Goal: Task Accomplishment & Management: Complete application form

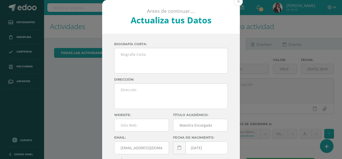
click at [236, 3] on button at bounding box center [238, 1] width 9 height 9
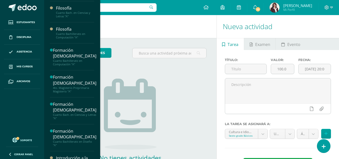
scroll to position [235, 0]
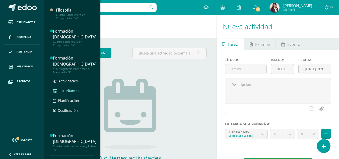
click at [72, 90] on span "Estudiantes" at bounding box center [69, 90] width 20 height 5
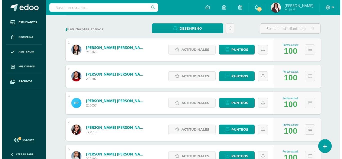
scroll to position [71, 0]
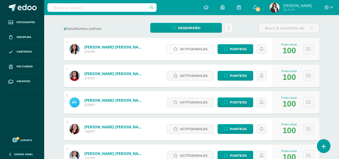
click at [201, 48] on span "Actitudinales" at bounding box center [194, 48] width 28 height 9
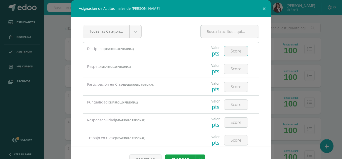
click at [237, 50] on input "number" at bounding box center [236, 51] width 24 height 10
type input "4"
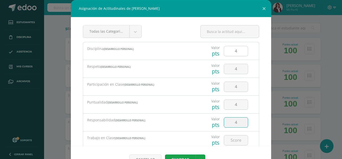
type input "4"
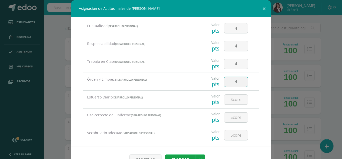
type input "4"
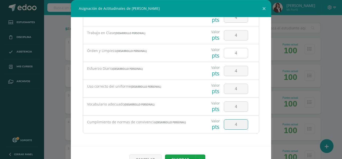
type input "4"
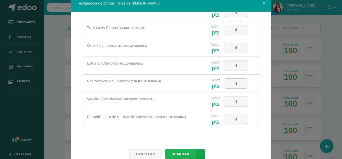
click at [178, 153] on button "Guardar" at bounding box center [180, 154] width 31 height 10
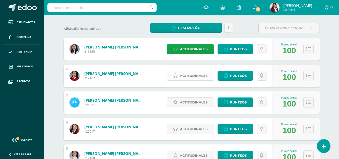
click at [195, 73] on span "Actitudinales" at bounding box center [194, 75] width 28 height 9
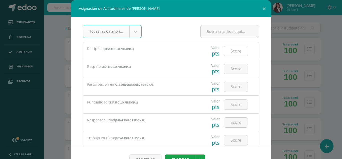
click at [233, 51] on input "number" at bounding box center [236, 51] width 24 height 10
type input "4"
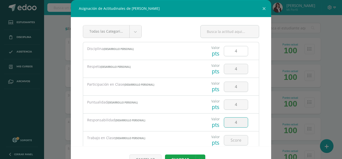
type input "4"
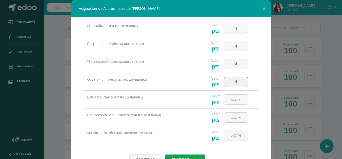
type input "4"
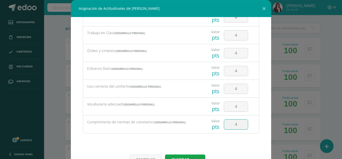
type input "4"
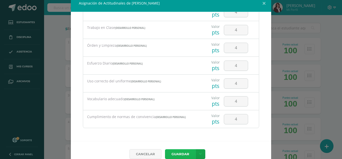
click at [178, 154] on button "Guardar" at bounding box center [180, 154] width 31 height 10
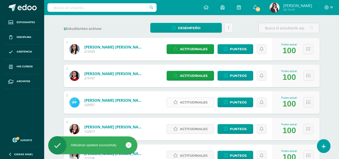
click at [192, 100] on span "Actitudinales" at bounding box center [194, 101] width 28 height 9
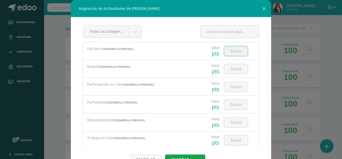
click at [232, 49] on input "number" at bounding box center [236, 51] width 24 height 10
type input "4"
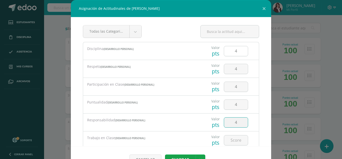
type input "4"
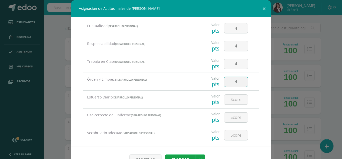
type input "4"
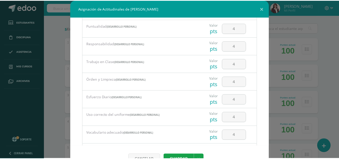
scroll to position [105, 0]
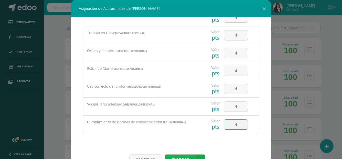
type input "4"
click at [179, 155] on button "Guardar" at bounding box center [180, 159] width 31 height 10
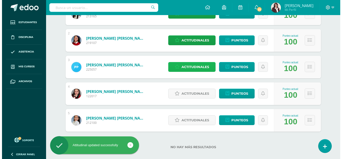
scroll to position [113, 0]
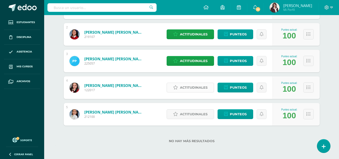
click at [195, 86] on span "Actitudinales" at bounding box center [194, 87] width 28 height 9
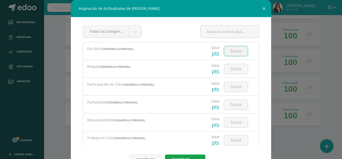
click at [233, 53] on input "number" at bounding box center [236, 51] width 24 height 10
type input "4"
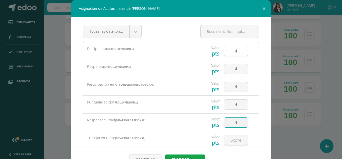
type input "4"
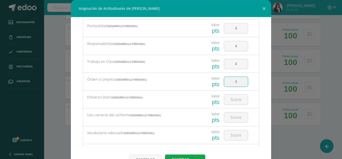
type input "4"
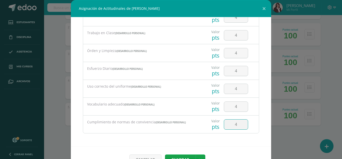
type input "4"
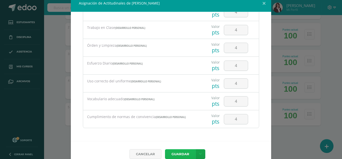
click at [177, 153] on button "Guardar" at bounding box center [180, 154] width 31 height 10
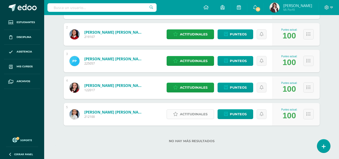
click at [189, 113] on span "Actitudinales" at bounding box center [194, 113] width 28 height 9
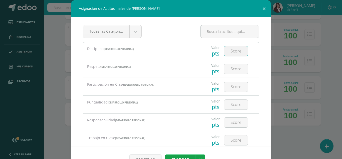
click at [234, 51] on input "number" at bounding box center [236, 51] width 24 height 10
type input "4"
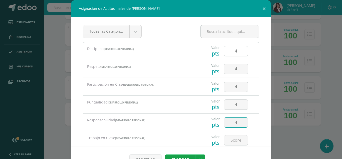
type input "4"
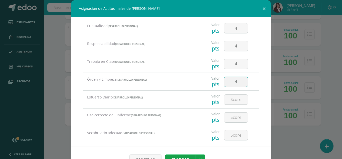
type input "4"
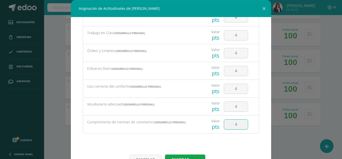
type input "4"
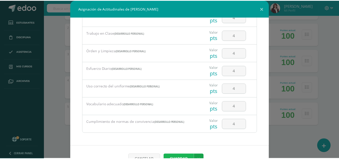
scroll to position [5, 0]
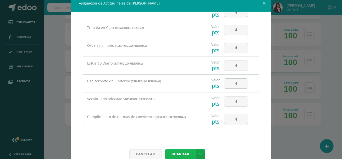
click at [178, 153] on button "Guardar" at bounding box center [180, 154] width 31 height 10
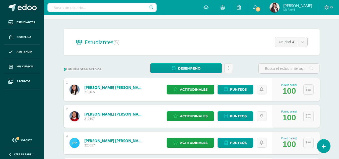
scroll to position [0, 0]
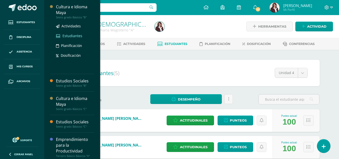
click at [74, 34] on span "Estudiantes" at bounding box center [72, 35] width 20 height 5
